Goal: Task Accomplishment & Management: Manage account settings

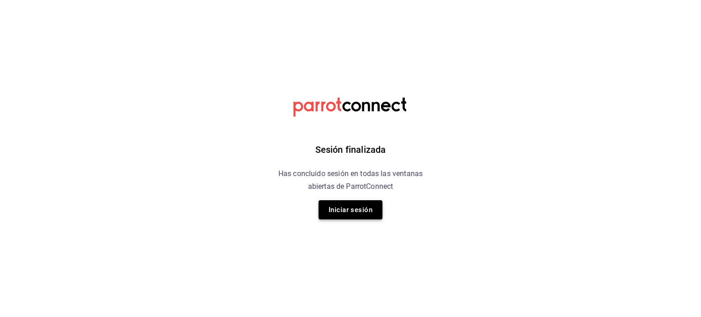
click at [373, 212] on button "Iniciar sesión" at bounding box center [350, 209] width 64 height 19
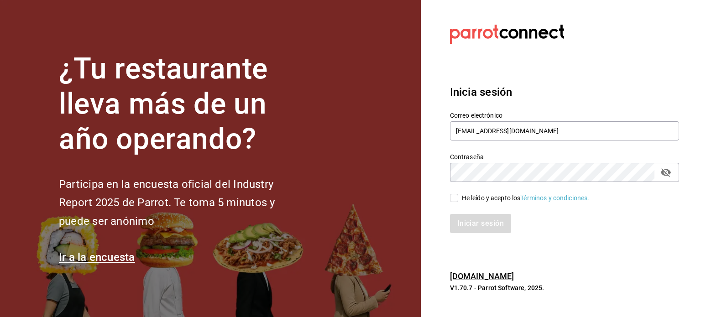
click at [476, 203] on div "Iniciar sesión" at bounding box center [559, 218] width 240 height 30
click at [474, 195] on div "He leído y acepto los Términos y condiciones." at bounding box center [526, 198] width 128 height 10
click at [458, 195] on input "He leído y acepto los Términos y condiciones." at bounding box center [454, 198] width 8 height 8
checkbox input "true"
click at [474, 218] on button "Iniciar sesión" at bounding box center [481, 223] width 62 height 19
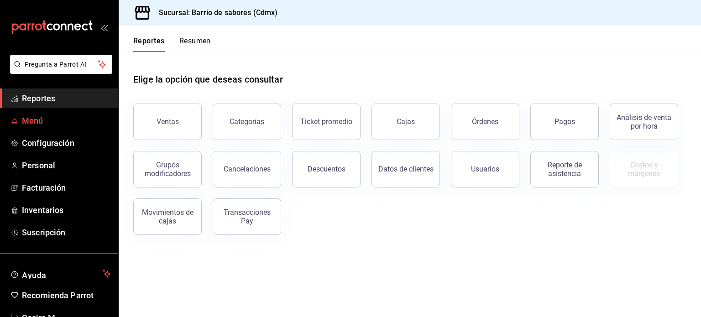
click at [31, 118] on span "Menú" at bounding box center [66, 120] width 89 height 12
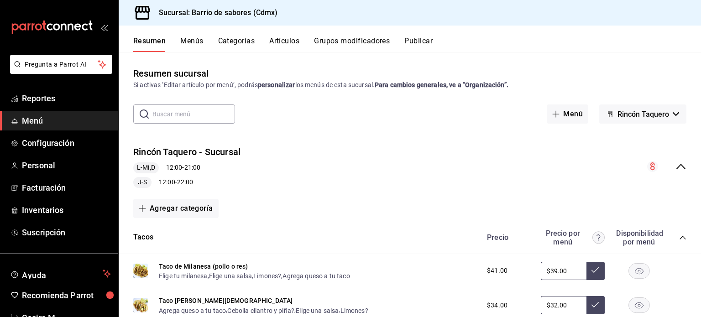
click at [204, 39] on div "Resumen Menús Categorías Artículos Grupos modificadores Publicar" at bounding box center [416, 44] width 567 height 16
click at [199, 42] on button "Menús" at bounding box center [191, 44] width 23 height 16
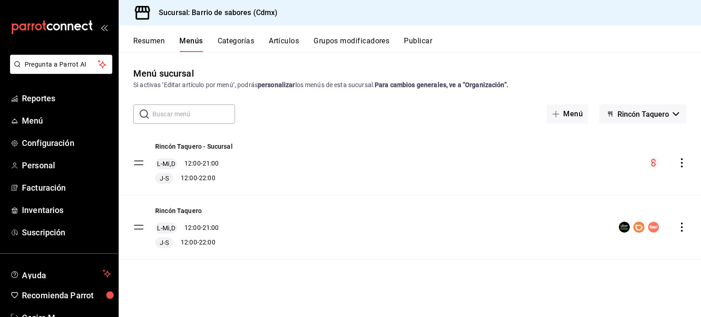
click at [683, 230] on icon "actions" at bounding box center [681, 227] width 9 height 9
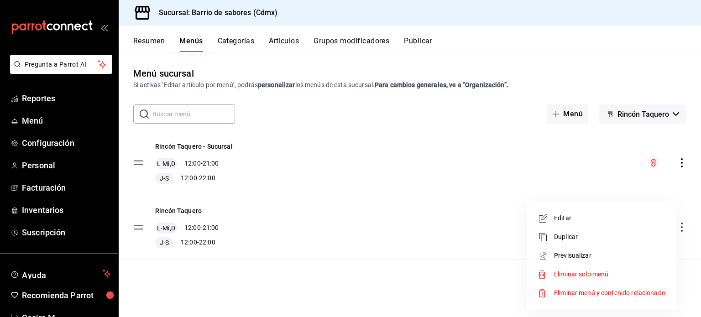
click at [614, 213] on span "Editar" at bounding box center [609, 218] width 111 height 10
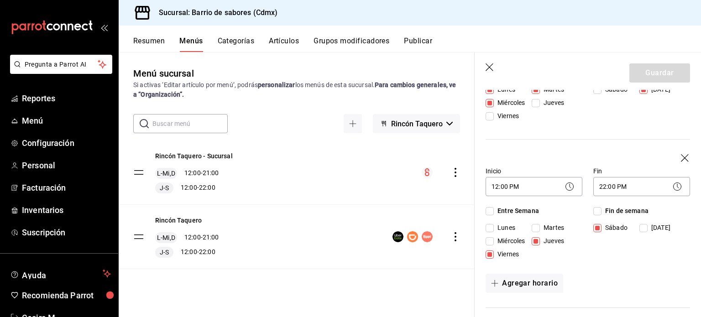
scroll to position [46, 0]
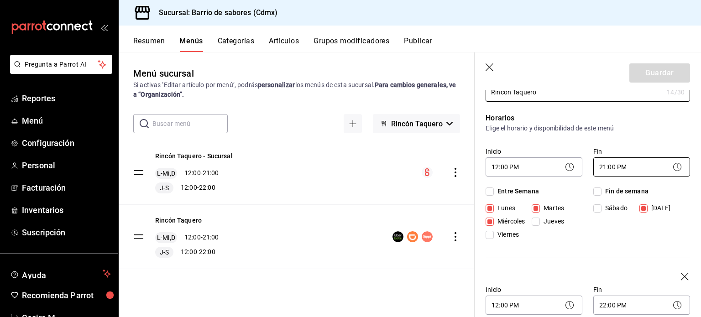
click at [614, 167] on body "Pregunta a Parrot AI Reportes Menú Configuración Personal Facturación Inventari…" at bounding box center [350, 158] width 701 height 317
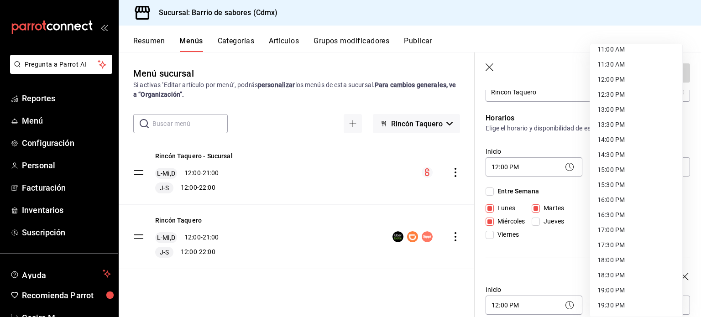
scroll to position [335, 0]
click at [627, 142] on li "14:00 PM" at bounding box center [636, 141] width 92 height 15
type input "14:00"
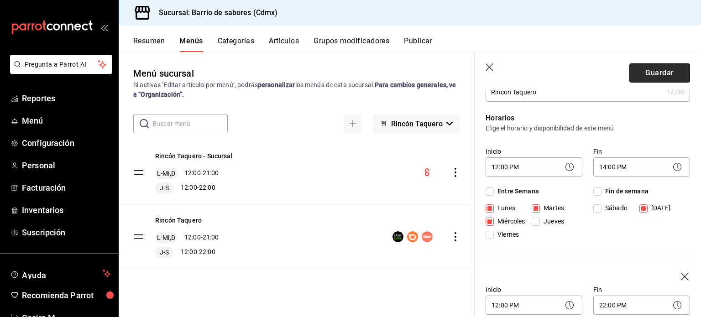
click at [637, 74] on button "Guardar" at bounding box center [659, 72] width 61 height 19
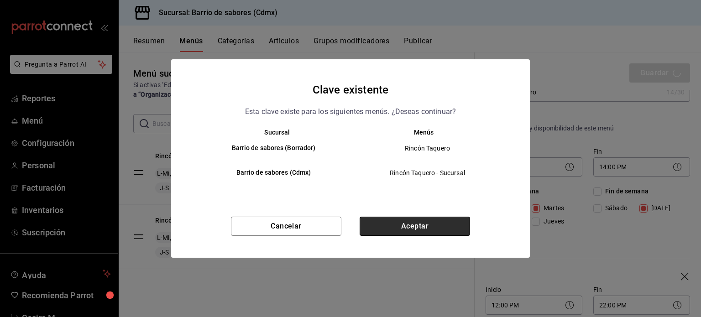
click at [398, 227] on button "Aceptar" at bounding box center [414, 226] width 110 height 19
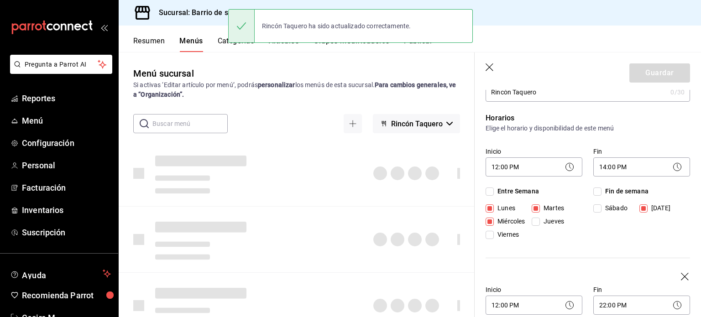
checkbox input "false"
type input "1758572584194"
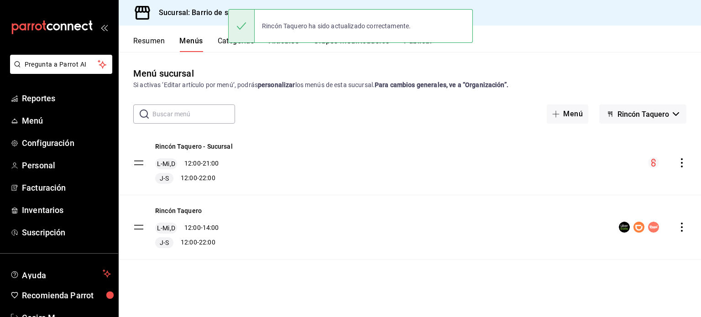
click at [673, 116] on button "Rincón Taquero" at bounding box center [642, 113] width 87 height 19
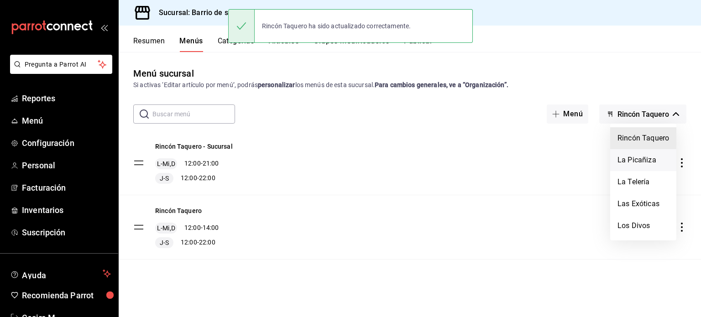
click at [655, 158] on li "La Picañiza" at bounding box center [643, 160] width 66 height 22
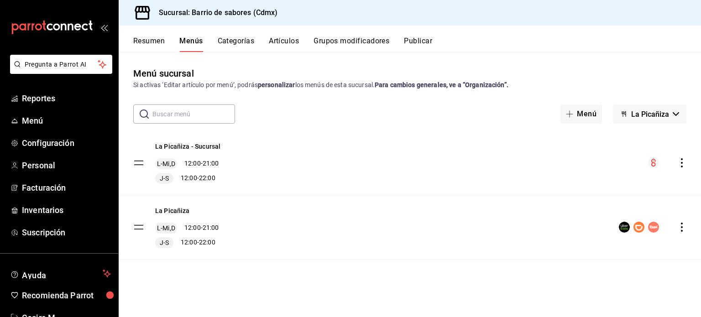
click at [681, 223] on icon "actions" at bounding box center [681, 227] width 9 height 9
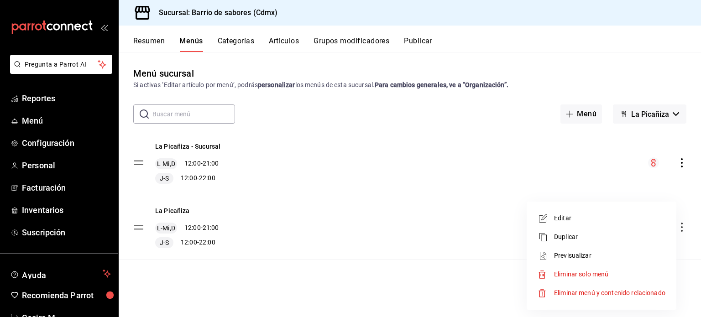
click at [577, 223] on li "Editar" at bounding box center [601, 218] width 142 height 19
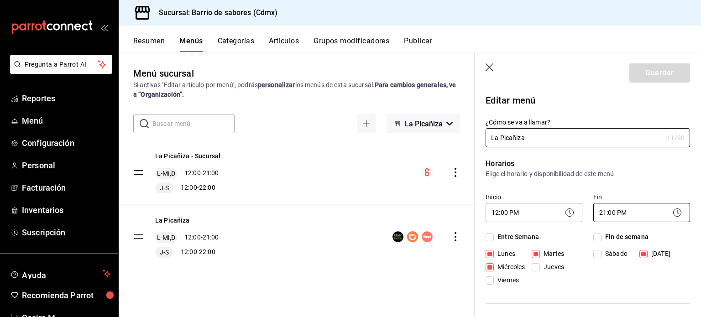
click at [644, 219] on body "Pregunta a Parrot AI Reportes Menú Configuración Personal Facturación Inventari…" at bounding box center [350, 158] width 701 height 317
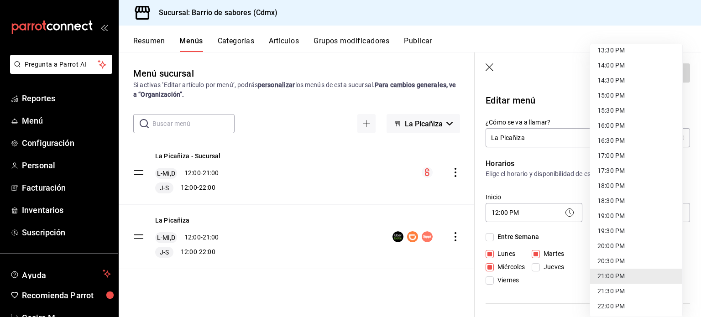
scroll to position [381, 0]
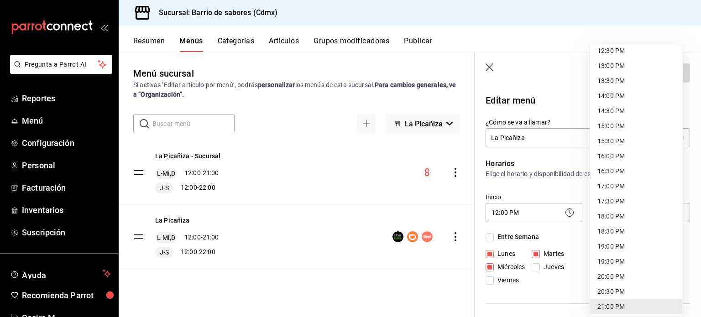
click at [625, 102] on li "14:00 PM" at bounding box center [636, 95] width 92 height 15
type input "14:00"
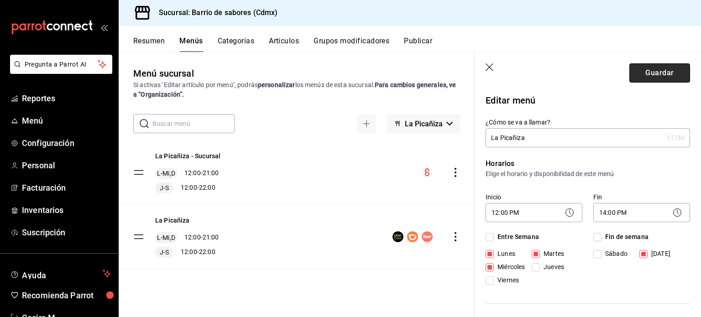
click at [657, 71] on button "Guardar" at bounding box center [659, 72] width 61 height 19
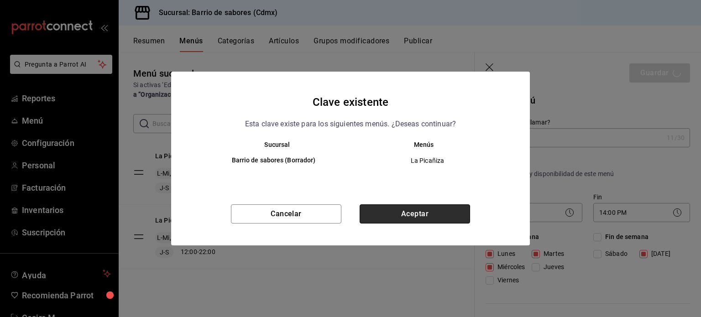
click at [450, 218] on button "Aceptar" at bounding box center [414, 213] width 110 height 19
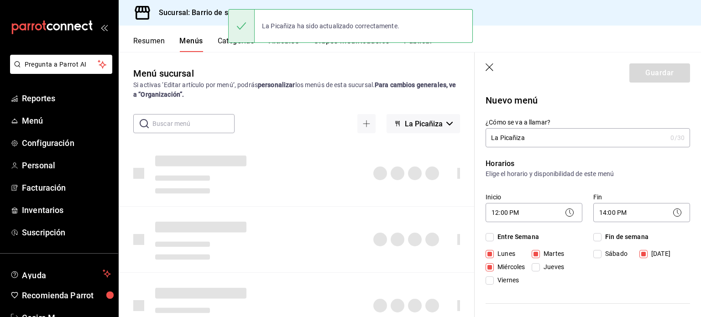
checkbox input "false"
type input "1758572602622"
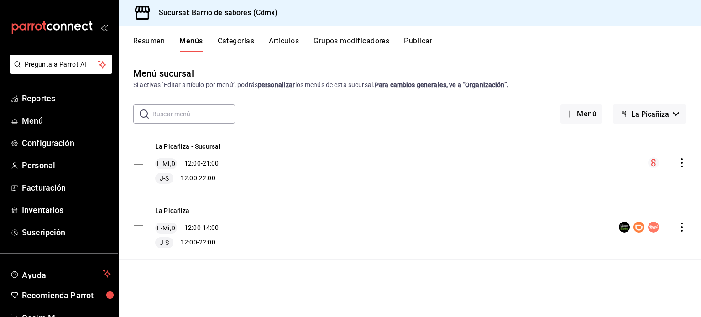
click at [654, 110] on span "La Picañiza" at bounding box center [650, 114] width 38 height 9
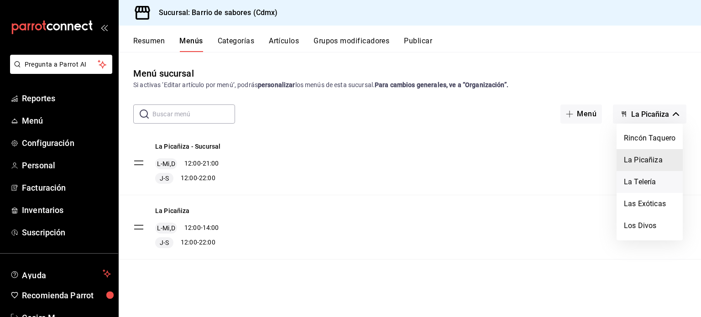
click at [659, 179] on li "La Telería" at bounding box center [649, 182] width 66 height 22
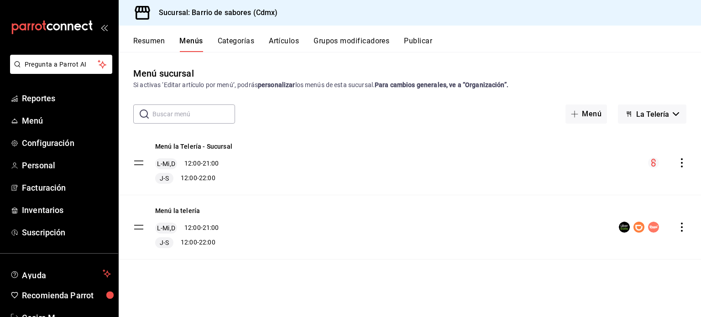
click at [678, 225] on icon "actions" at bounding box center [681, 227] width 9 height 9
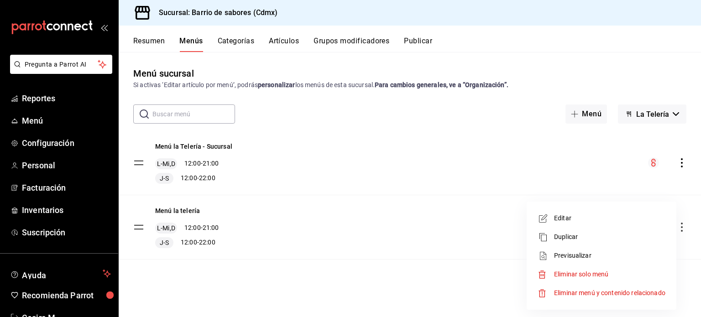
click at [596, 213] on span "Editar" at bounding box center [609, 218] width 111 height 10
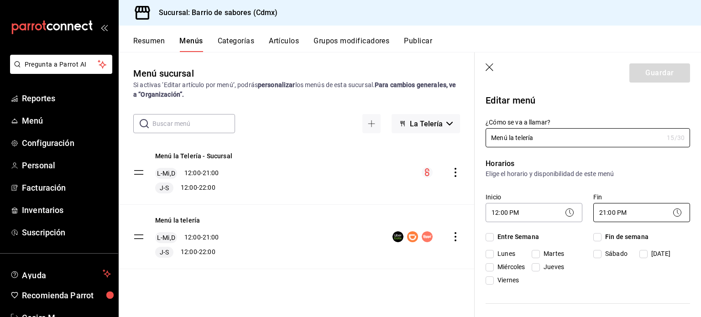
checkbox input "true"
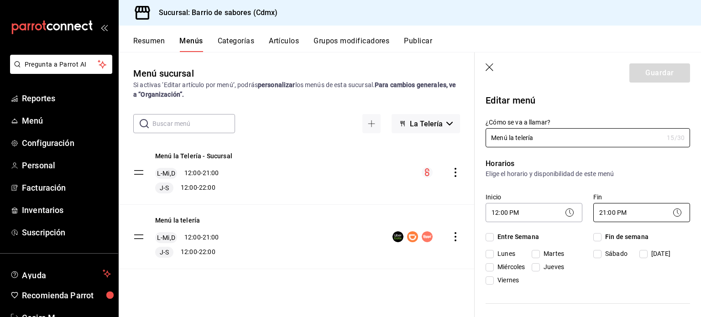
checkbox input "true"
click at [636, 215] on body "Pregunta a Parrot AI Reportes Menú Configuración Personal Facturación Inventari…" at bounding box center [350, 158] width 701 height 317
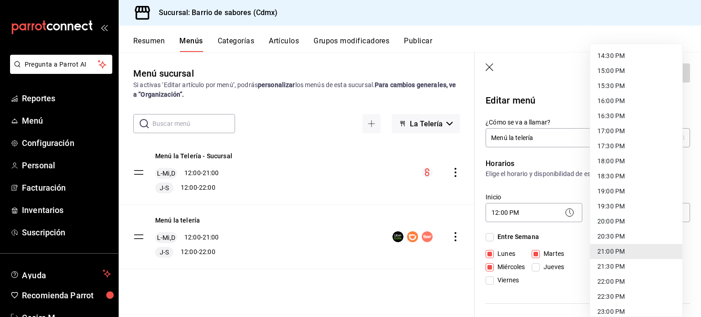
scroll to position [427, 0]
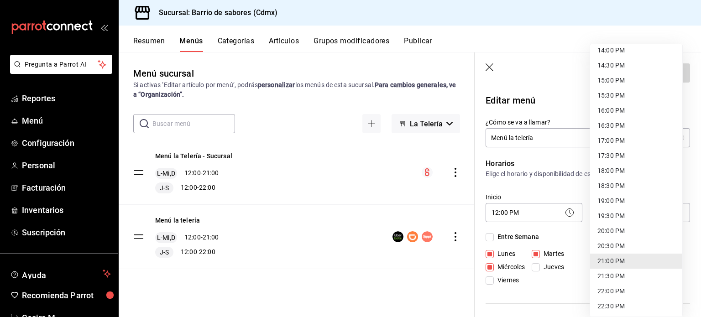
click at [615, 48] on li "14:00 PM" at bounding box center [636, 50] width 92 height 15
type input "14:00"
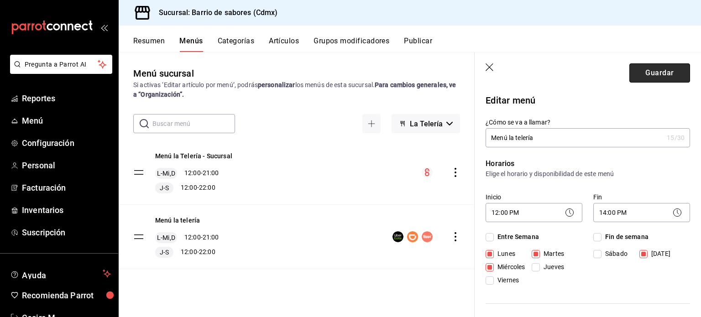
click at [661, 68] on button "Guardar" at bounding box center [659, 72] width 61 height 19
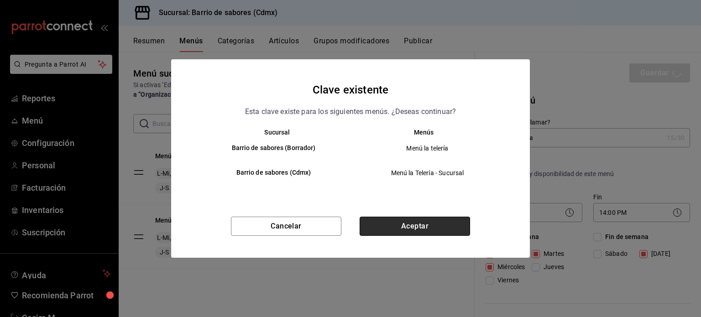
click at [456, 225] on button "Aceptar" at bounding box center [414, 226] width 110 height 19
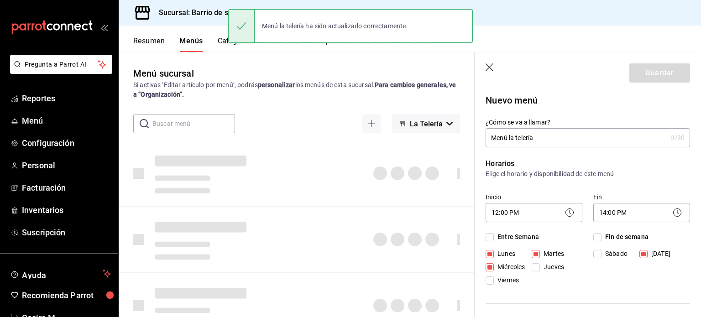
checkbox input "false"
type input "1758572617121"
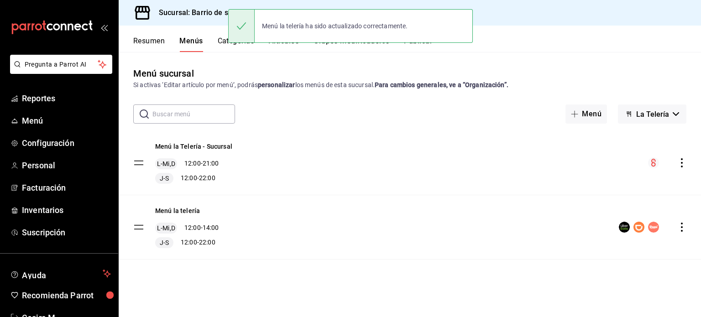
click at [659, 114] on span "La Telería" at bounding box center [652, 114] width 33 height 9
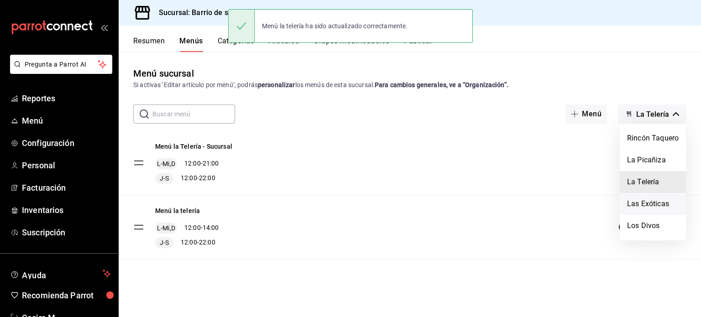
click at [661, 206] on li "Las Exóticas" at bounding box center [652, 204] width 66 height 22
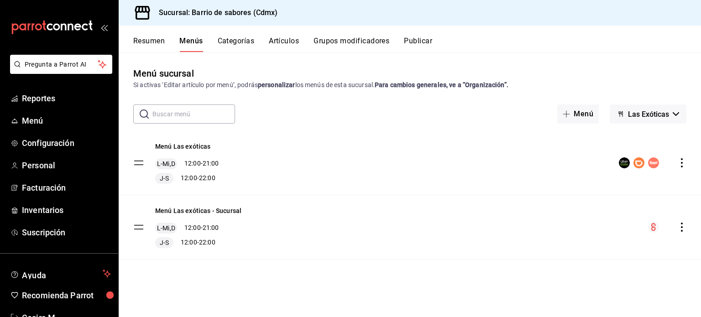
click at [679, 161] on icon "actions" at bounding box center [681, 162] width 9 height 9
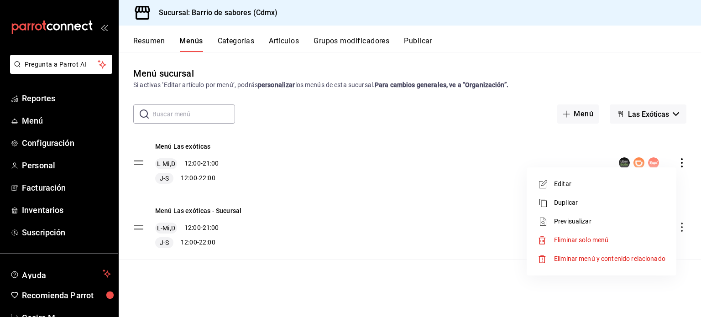
click at [644, 183] on span "Editar" at bounding box center [609, 184] width 111 height 10
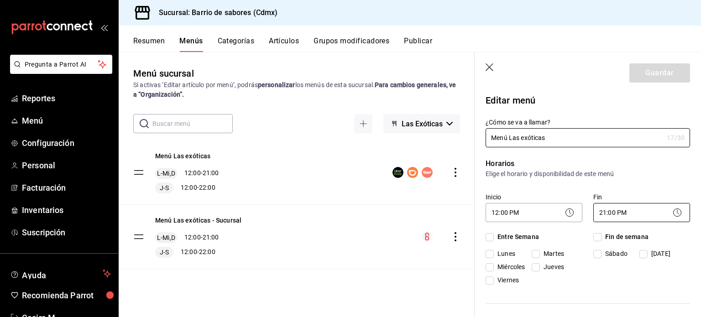
checkbox input "true"
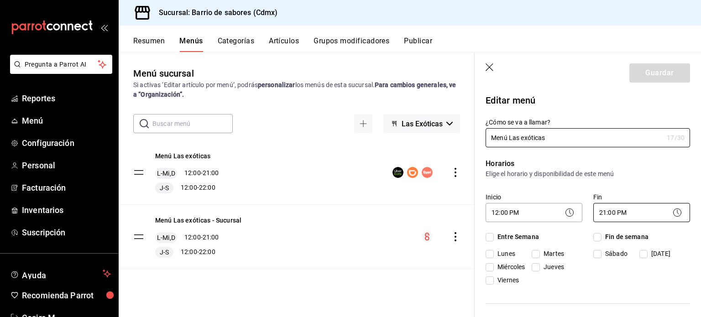
checkbox input "true"
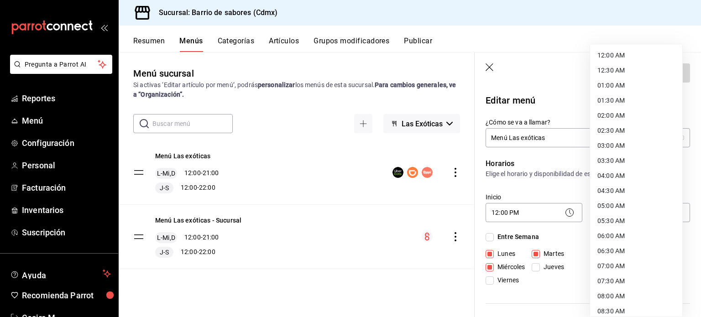
click at [622, 210] on body "Pregunta a Parrot AI Reportes Menú Configuración Personal Facturación Inventari…" at bounding box center [350, 158] width 701 height 317
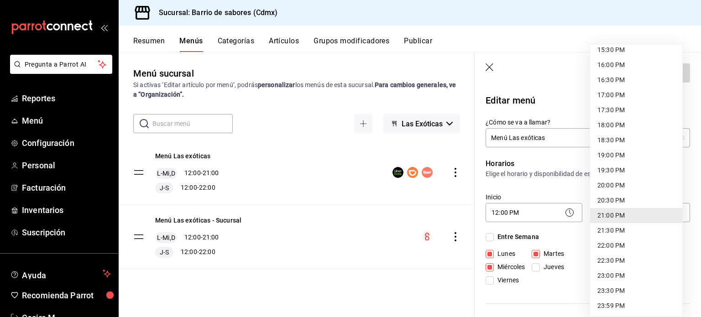
click at [489, 70] on div at bounding box center [350, 158] width 701 height 317
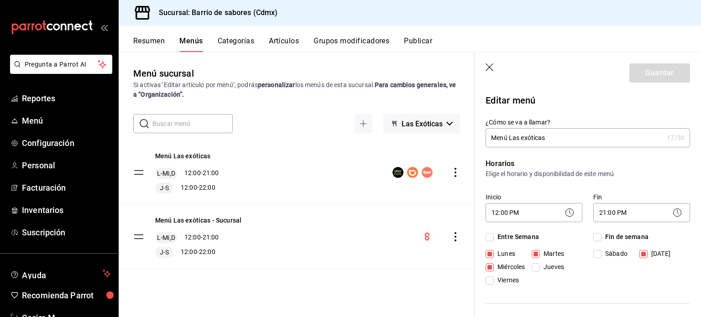
click at [493, 69] on icon "button" at bounding box center [489, 67] width 9 height 9
checkbox input "false"
type input "1758572627195"
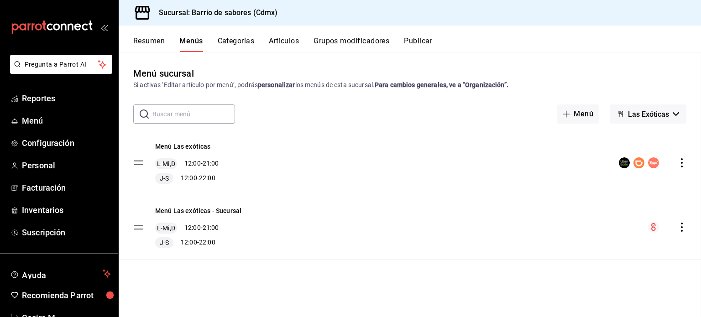
checkbox input "false"
click at [675, 119] on button "Las Exóticas" at bounding box center [647, 113] width 77 height 19
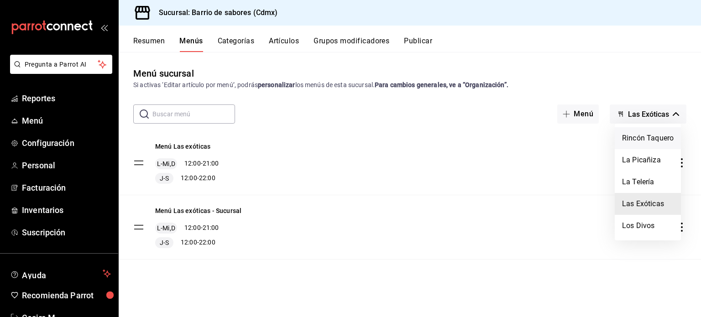
click at [654, 135] on li "Rincón Taquero" at bounding box center [647, 138] width 66 height 22
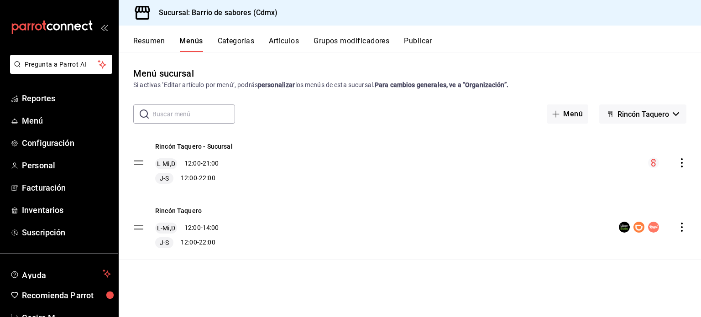
click at [680, 224] on icon "actions" at bounding box center [681, 227] width 9 height 9
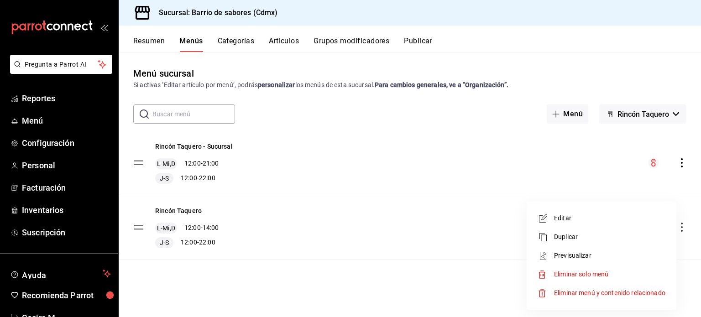
click at [588, 215] on span "Editar" at bounding box center [609, 218] width 111 height 10
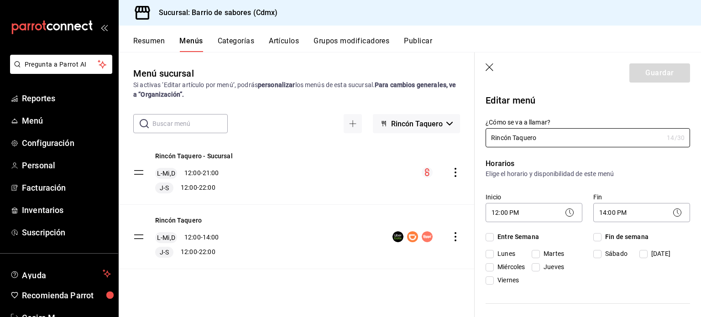
checkbox input "true"
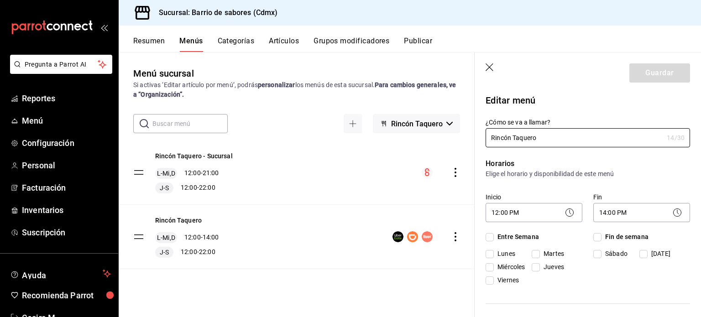
checkbox input "true"
click at [635, 205] on body "Pregunta a Parrot AI Reportes Menú Configuración Personal Facturación Inventari…" at bounding box center [350, 158] width 701 height 317
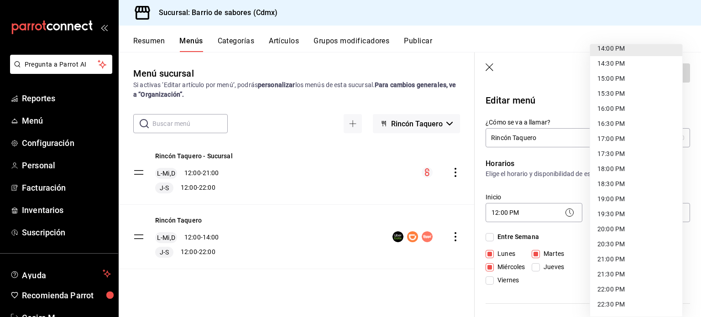
scroll to position [433, 0]
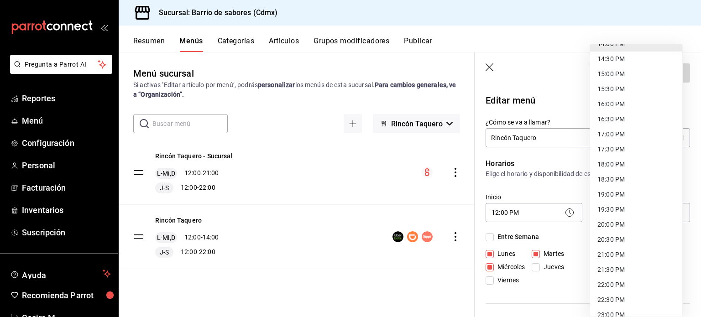
click at [624, 258] on li "21:00 PM" at bounding box center [636, 254] width 92 height 15
type input "21:00"
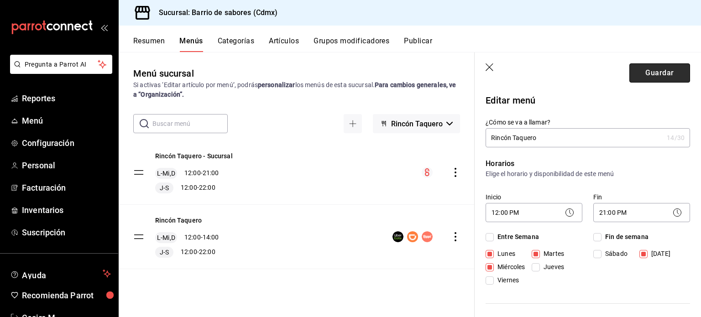
click at [664, 73] on button "Guardar" at bounding box center [659, 72] width 61 height 19
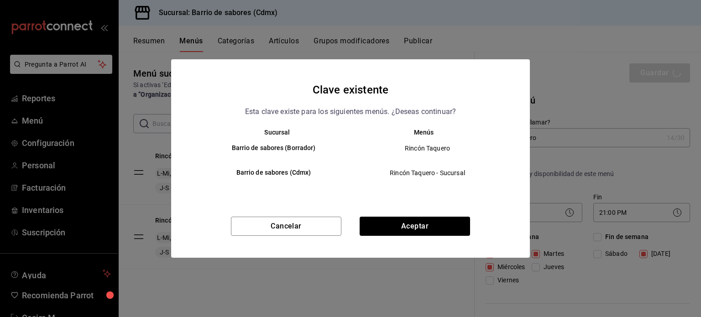
click at [428, 238] on div "Cancelar Aceptar" at bounding box center [350, 237] width 359 height 41
click at [424, 232] on button "Aceptar" at bounding box center [414, 226] width 110 height 19
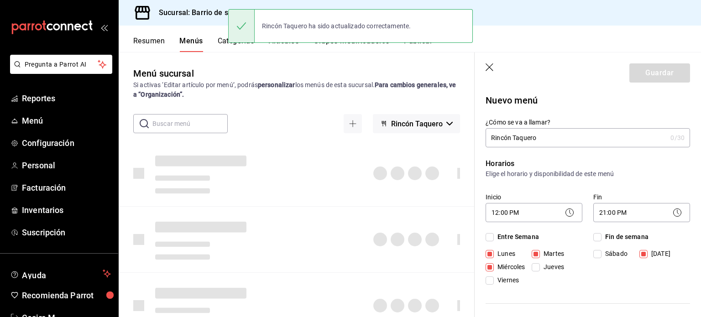
checkbox input "false"
type input "1758572641823"
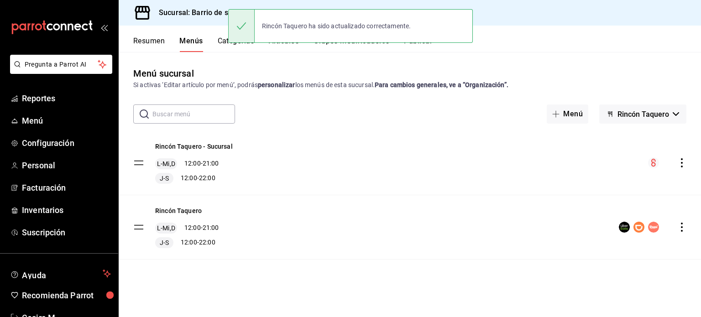
click at [670, 113] on button "Rincón Taquero" at bounding box center [642, 113] width 87 height 19
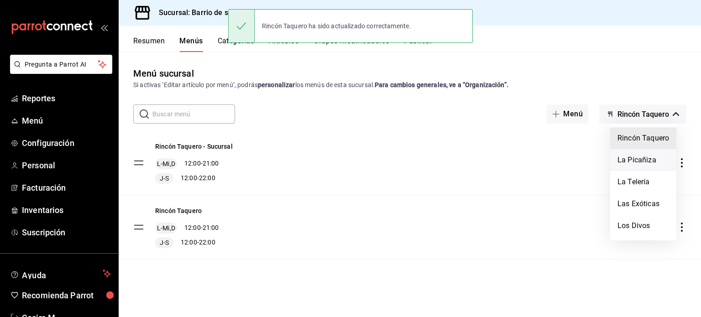
click at [652, 161] on li "La Picañiza" at bounding box center [643, 160] width 66 height 22
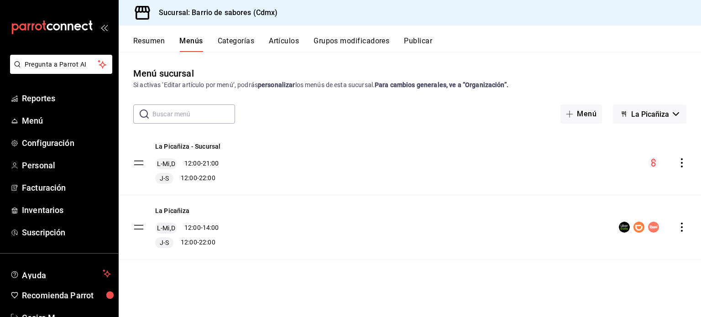
click at [687, 223] on div "La Picañiza L-Mi,D 12:00 - 14:00 J-S 12:00 - 22:00" at bounding box center [410, 227] width 582 height 64
click at [681, 224] on icon "actions" at bounding box center [681, 227] width 9 height 9
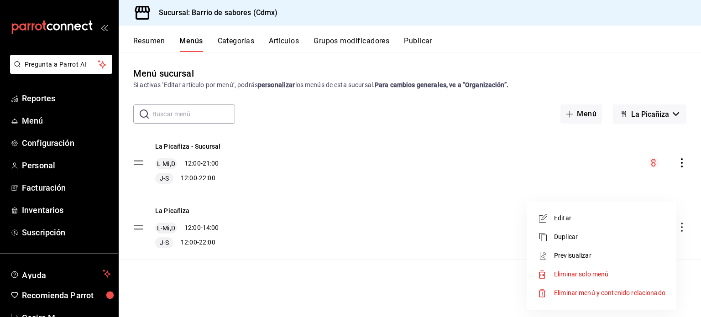
click at [589, 218] on span "Editar" at bounding box center [609, 218] width 111 height 10
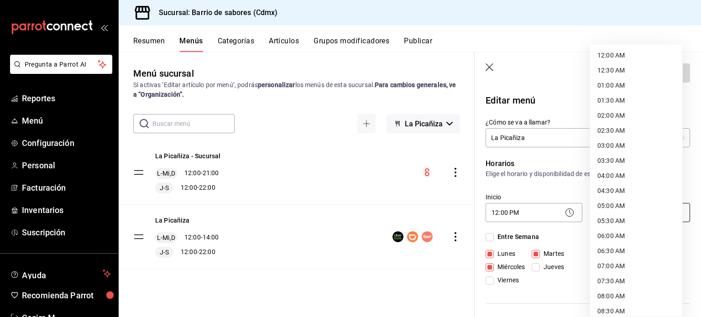
click at [633, 219] on body "Pregunta a Parrot AI Reportes Menú Configuración Personal Facturación Inventari…" at bounding box center [350, 158] width 701 height 317
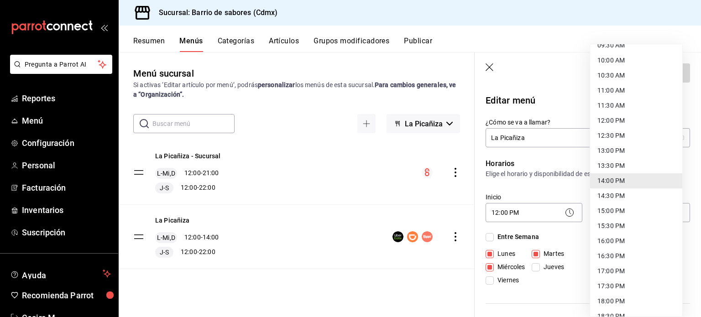
scroll to position [472, 0]
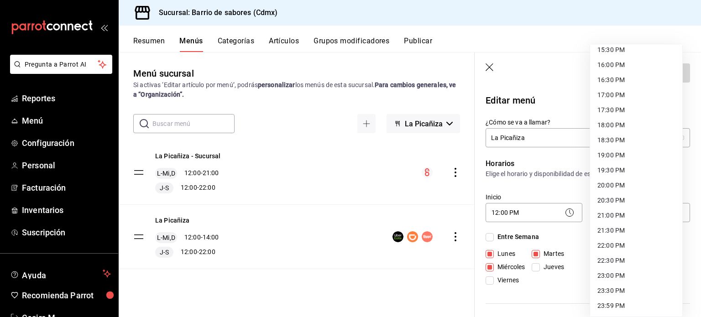
click at [618, 217] on li "21:00 PM" at bounding box center [636, 215] width 92 height 15
type input "21:00"
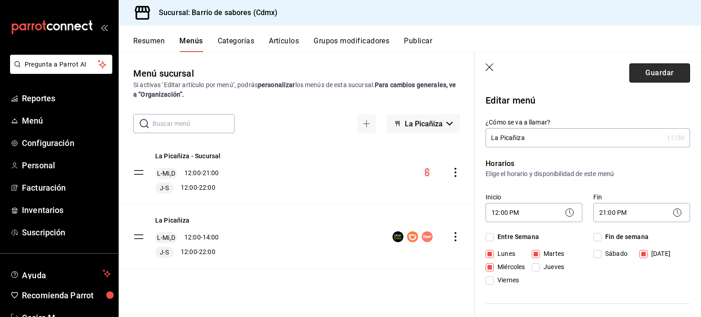
click at [645, 70] on button "Guardar" at bounding box center [659, 72] width 61 height 19
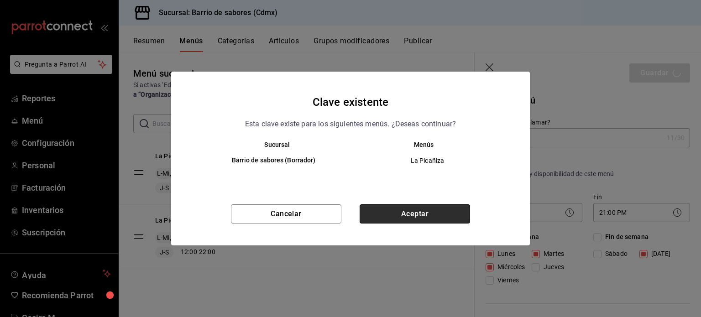
click at [431, 210] on button "Aceptar" at bounding box center [414, 213] width 110 height 19
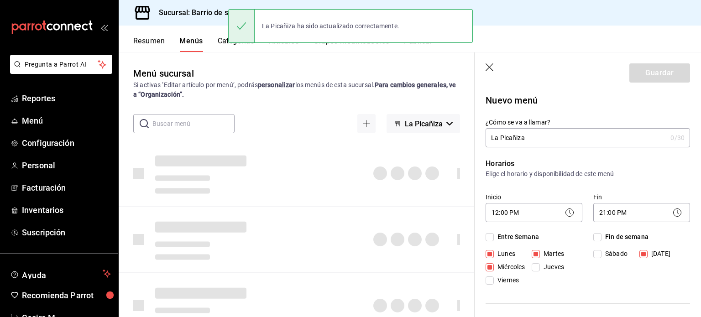
checkbox input "false"
type input "1758572657395"
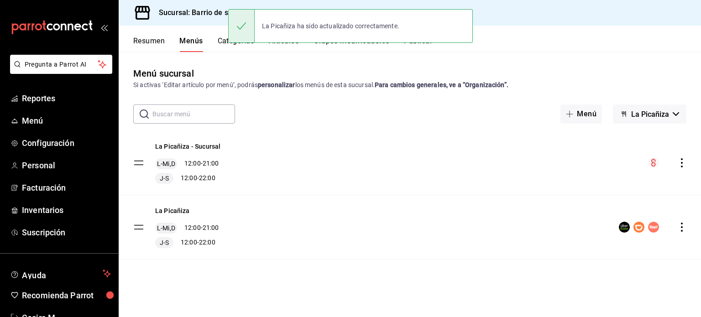
click at [656, 112] on span "La Picañiza" at bounding box center [650, 114] width 38 height 9
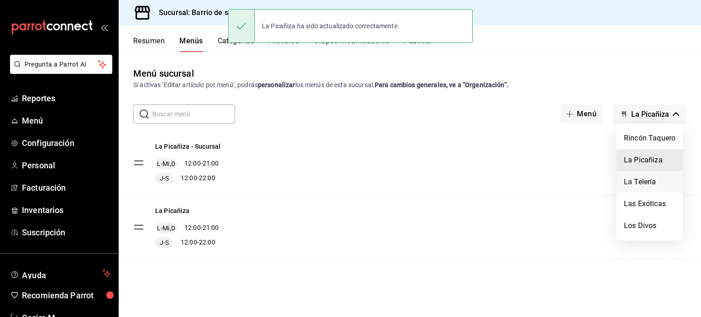
click at [658, 179] on li "La Telería" at bounding box center [649, 182] width 66 height 22
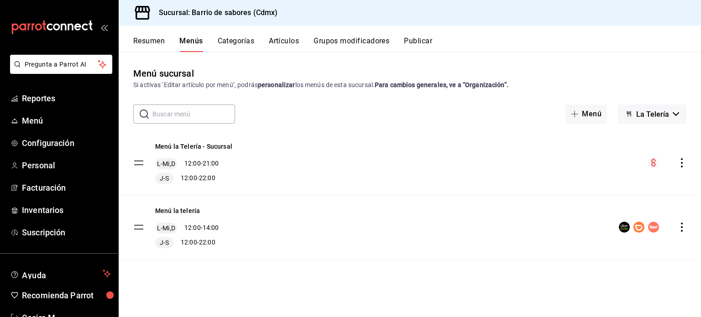
click at [683, 230] on icon "actions" at bounding box center [681, 227] width 9 height 9
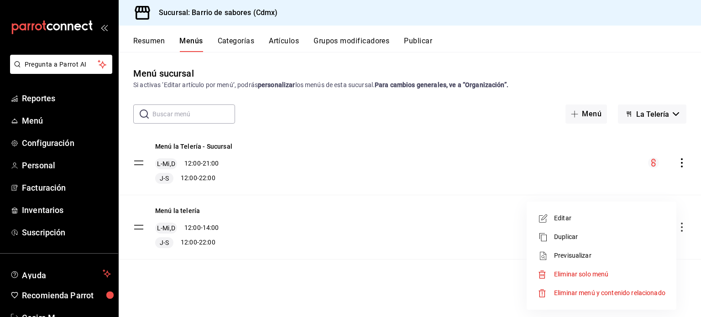
click at [608, 217] on span "Editar" at bounding box center [609, 218] width 111 height 10
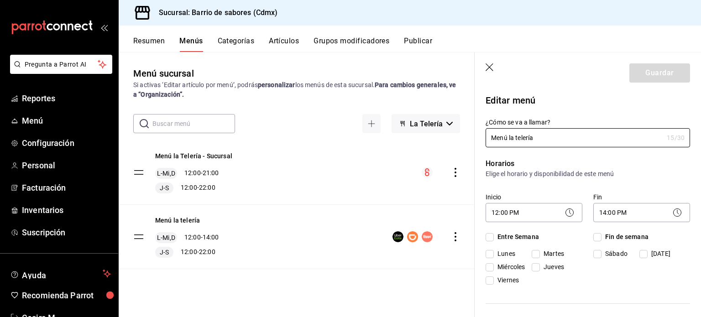
checkbox input "true"
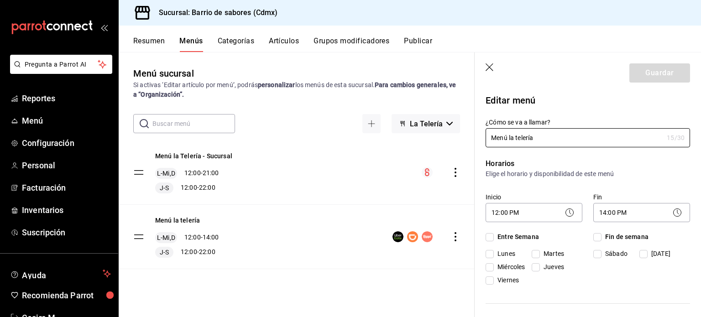
checkbox input "true"
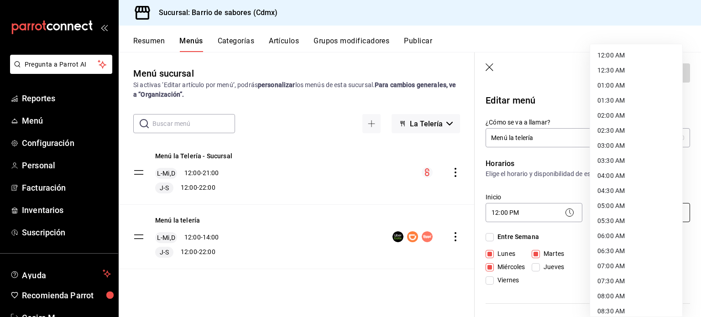
click at [640, 207] on body "Pregunta a Parrot AI Reportes Menú Configuración Personal Facturación Inventari…" at bounding box center [350, 158] width 701 height 317
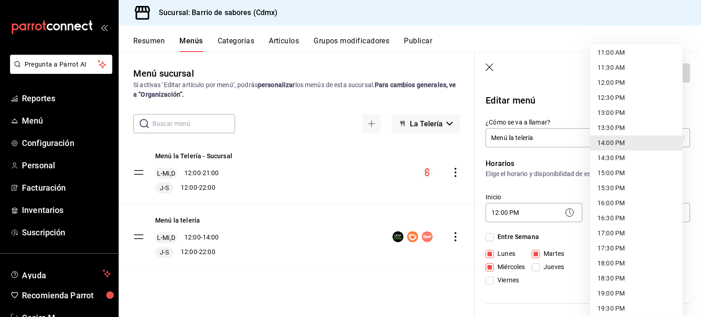
scroll to position [472, 0]
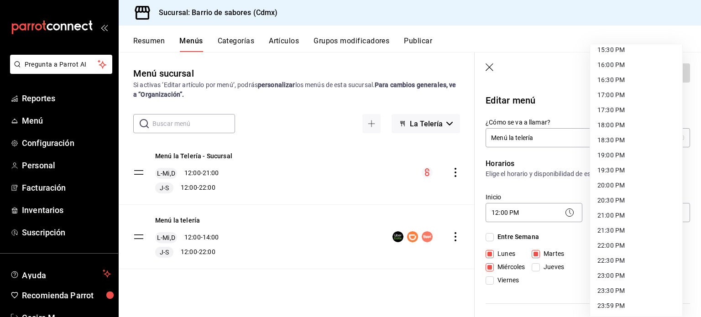
click at [620, 213] on li "21:00 PM" at bounding box center [636, 215] width 92 height 15
type input "21:00"
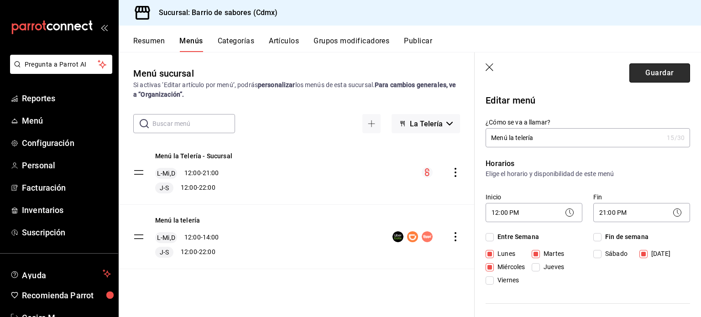
click at [651, 73] on button "Guardar" at bounding box center [659, 72] width 61 height 19
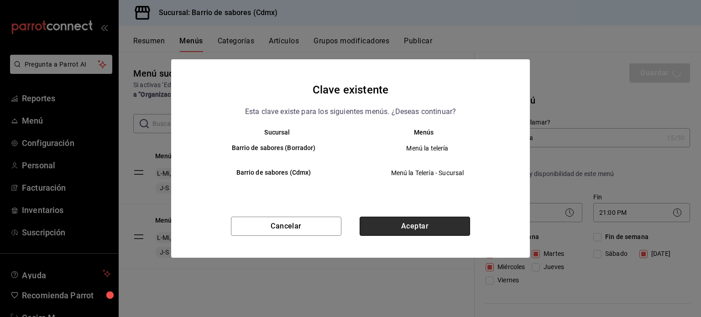
click at [446, 219] on button "Aceptar" at bounding box center [414, 226] width 110 height 19
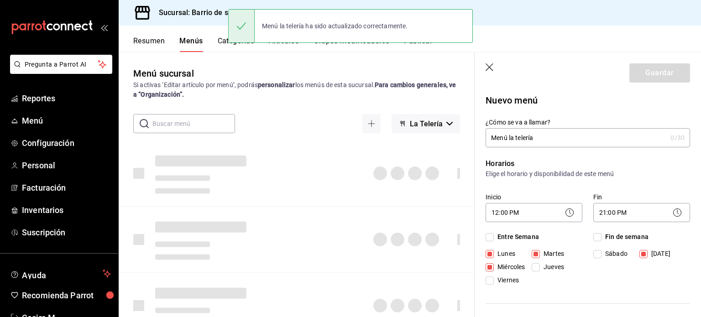
checkbox input "false"
type input "1758572668759"
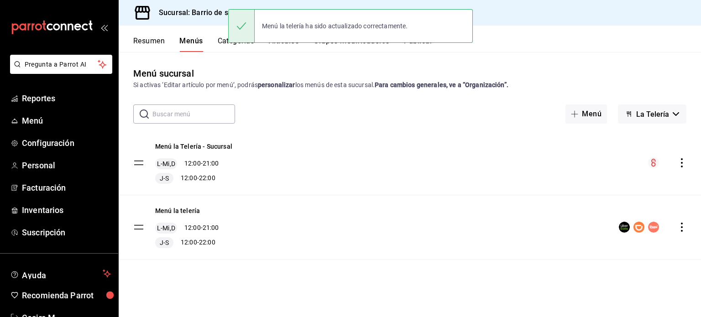
click at [666, 114] on span "La Telería" at bounding box center [652, 114] width 33 height 9
